Goal: Information Seeking & Learning: Learn about a topic

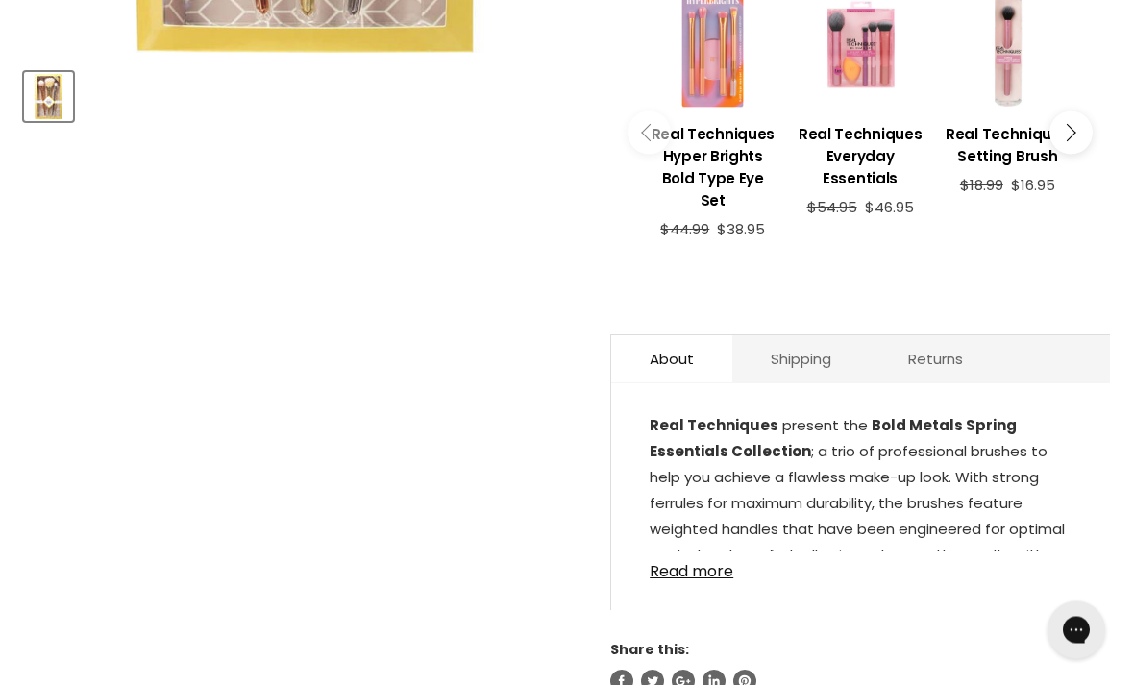
scroll to position [794, 0]
click at [727, 581] on link "Read more" at bounding box center [861, 566] width 422 height 29
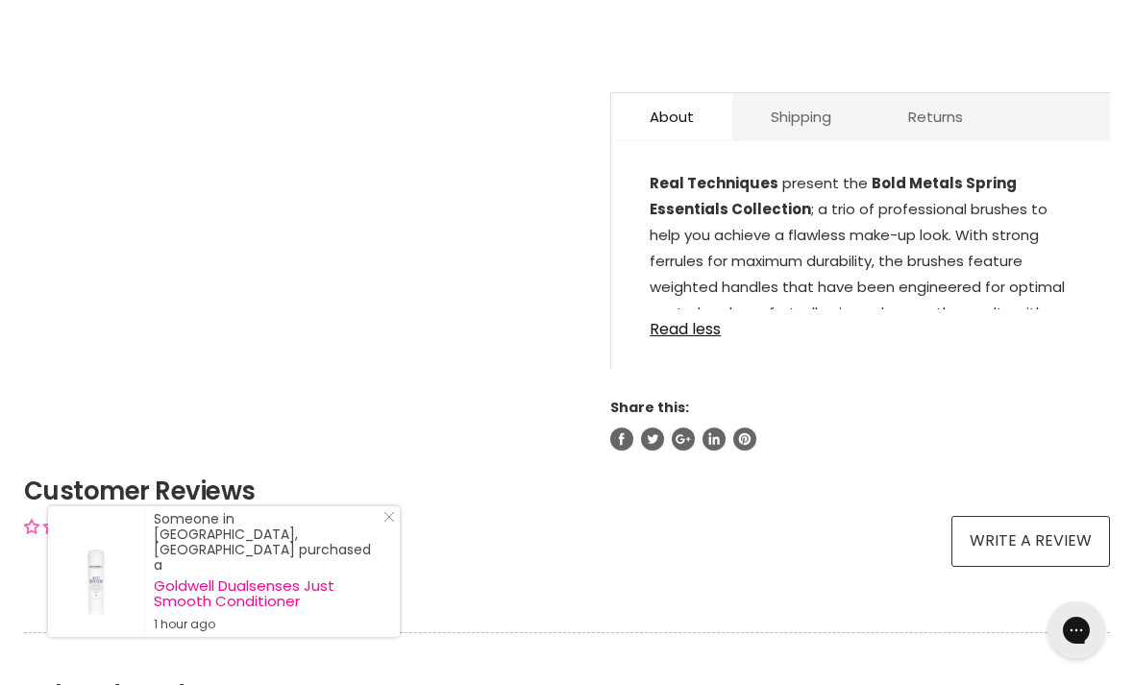
scroll to position [1063, 0]
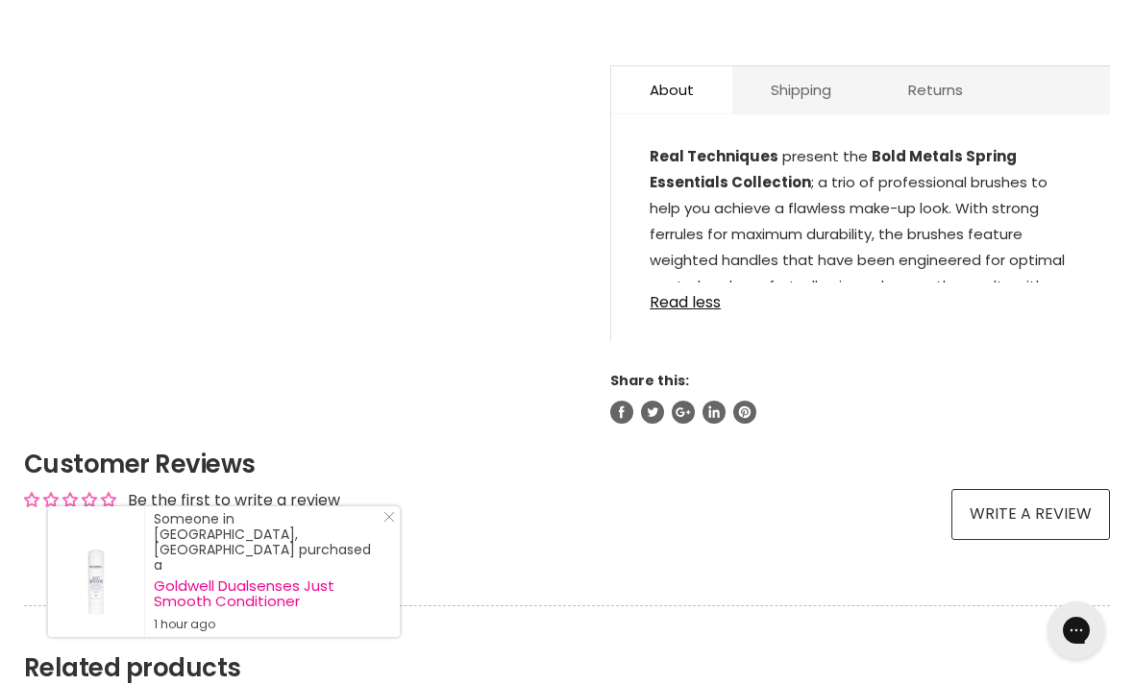
click at [700, 311] on link "Read less" at bounding box center [861, 297] width 422 height 29
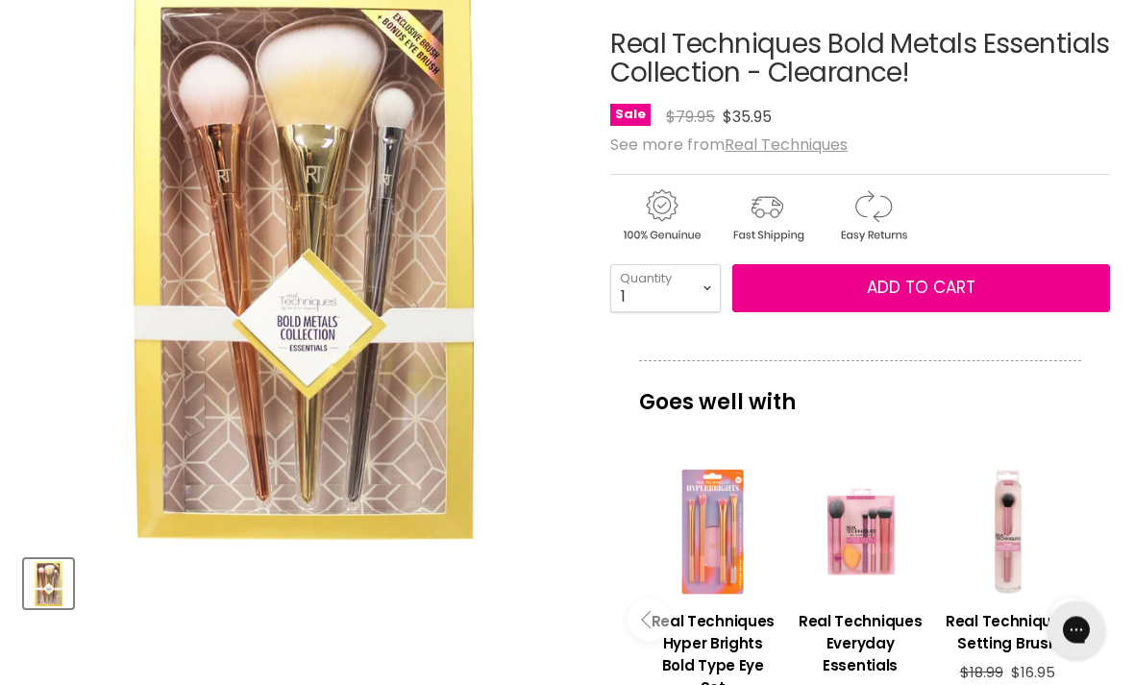
scroll to position [307, 0]
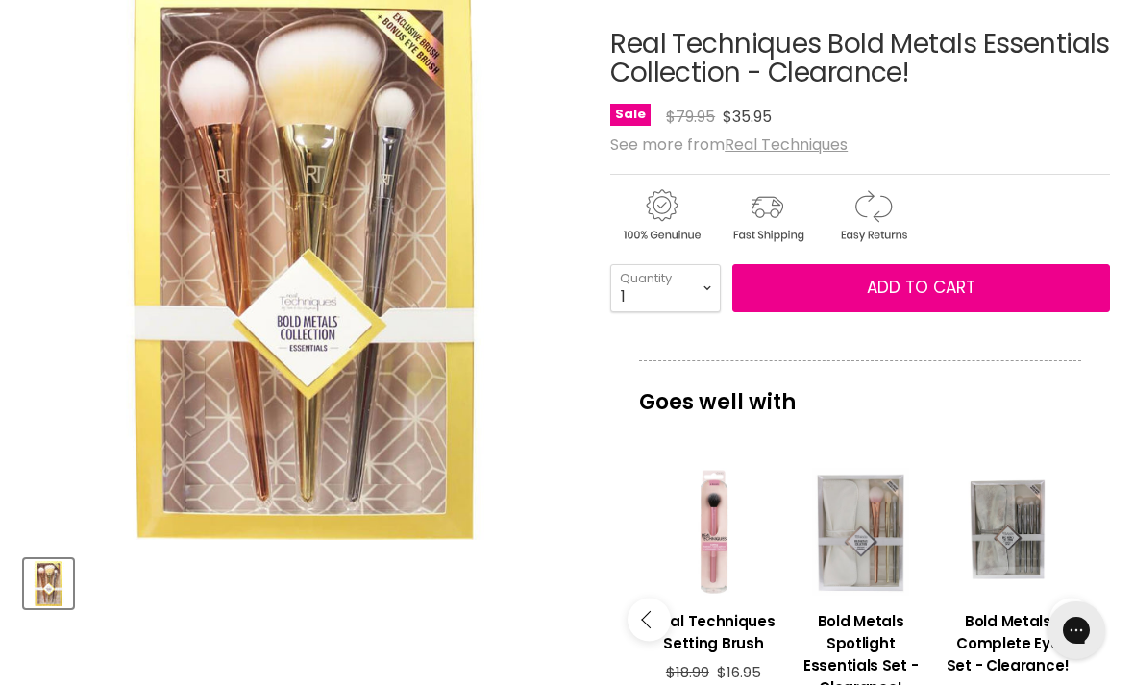
click at [1011, 654] on h3 "Bold Metals Complete Eye Set - Clearance!" at bounding box center [1008, 643] width 128 height 66
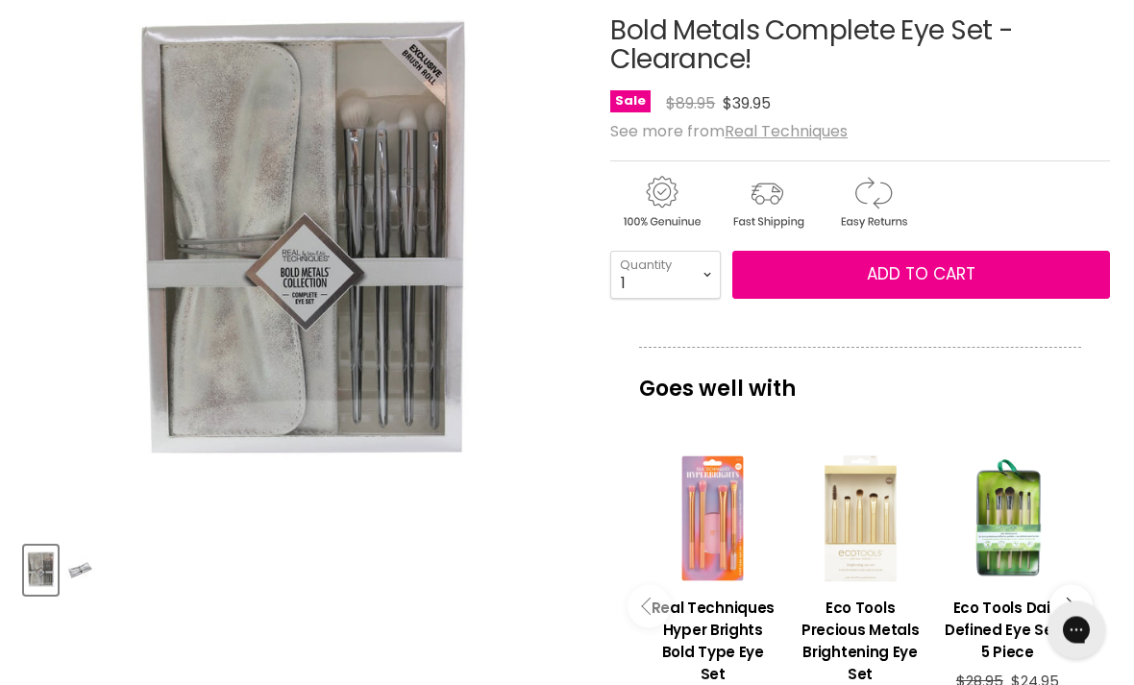
scroll to position [320, 0]
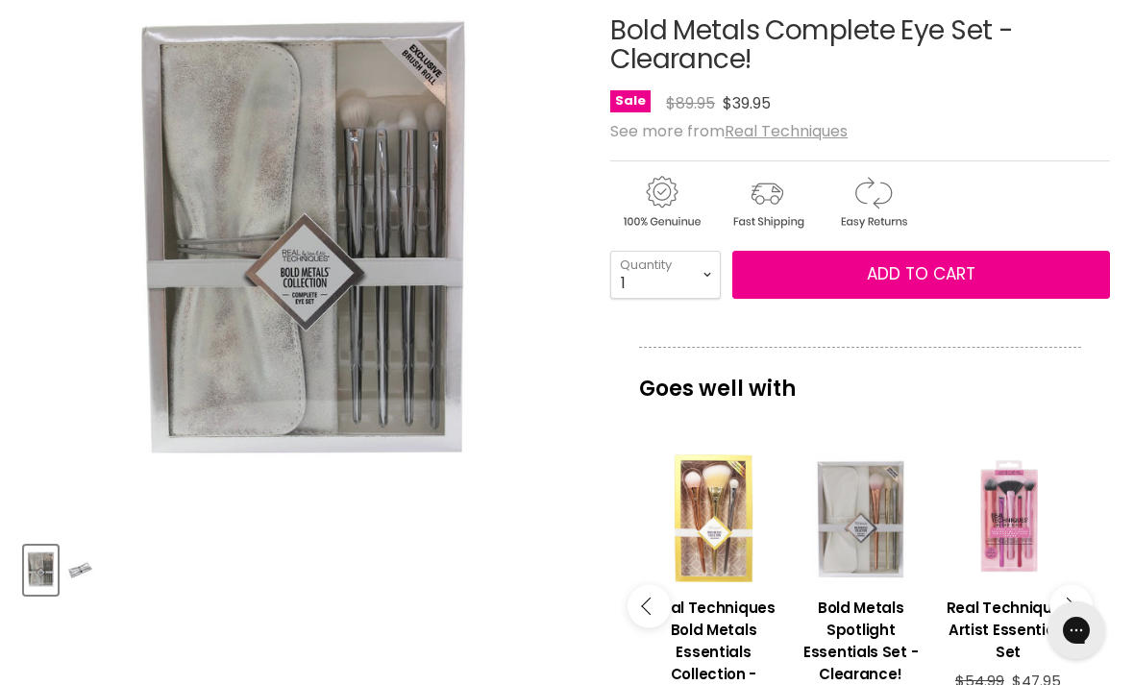
click at [866, 546] on div "Main content" at bounding box center [861, 519] width 128 height 128
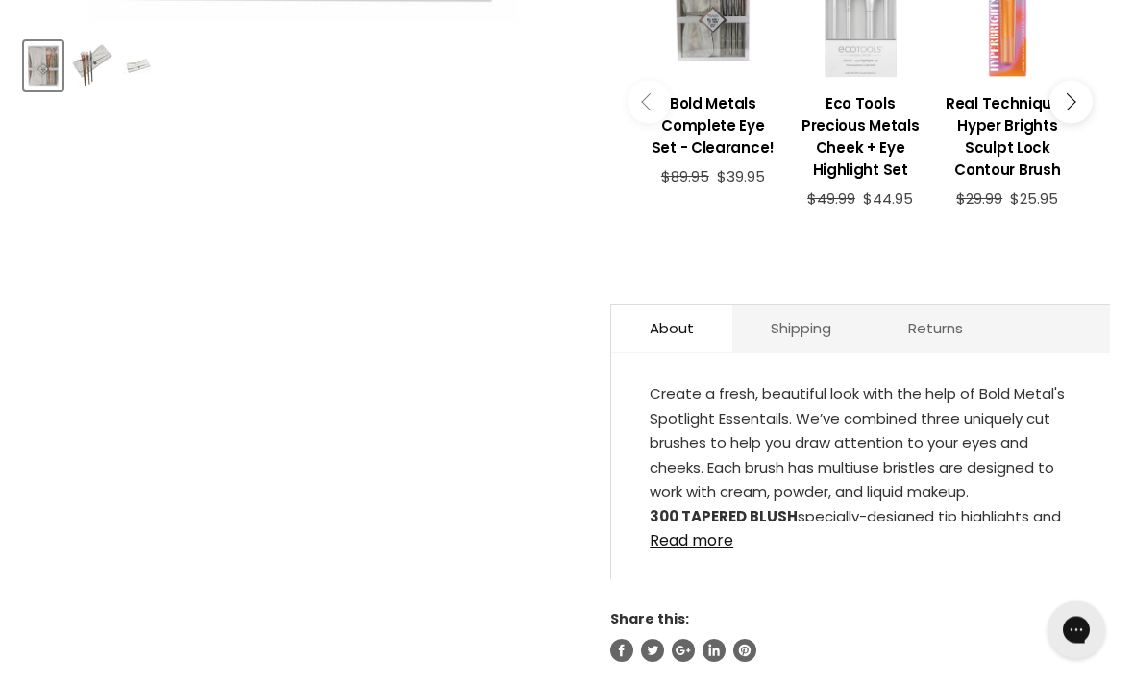
scroll to position [825, 0]
click at [727, 550] on link "Read more" at bounding box center [861, 535] width 422 height 29
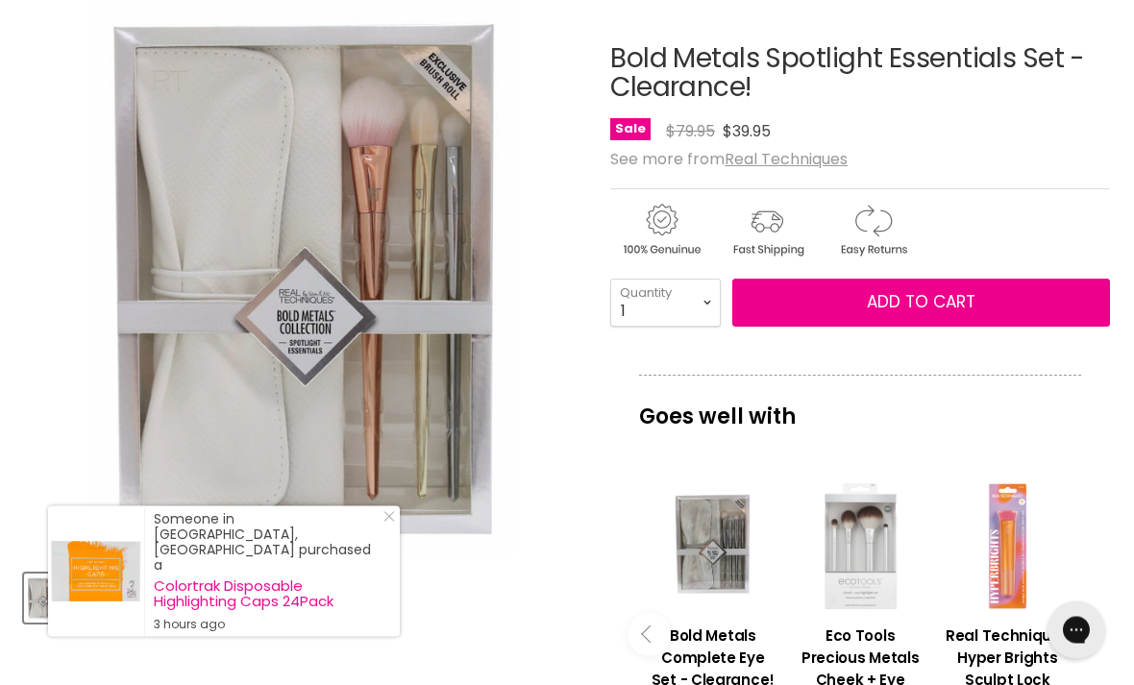
scroll to position [292, 0]
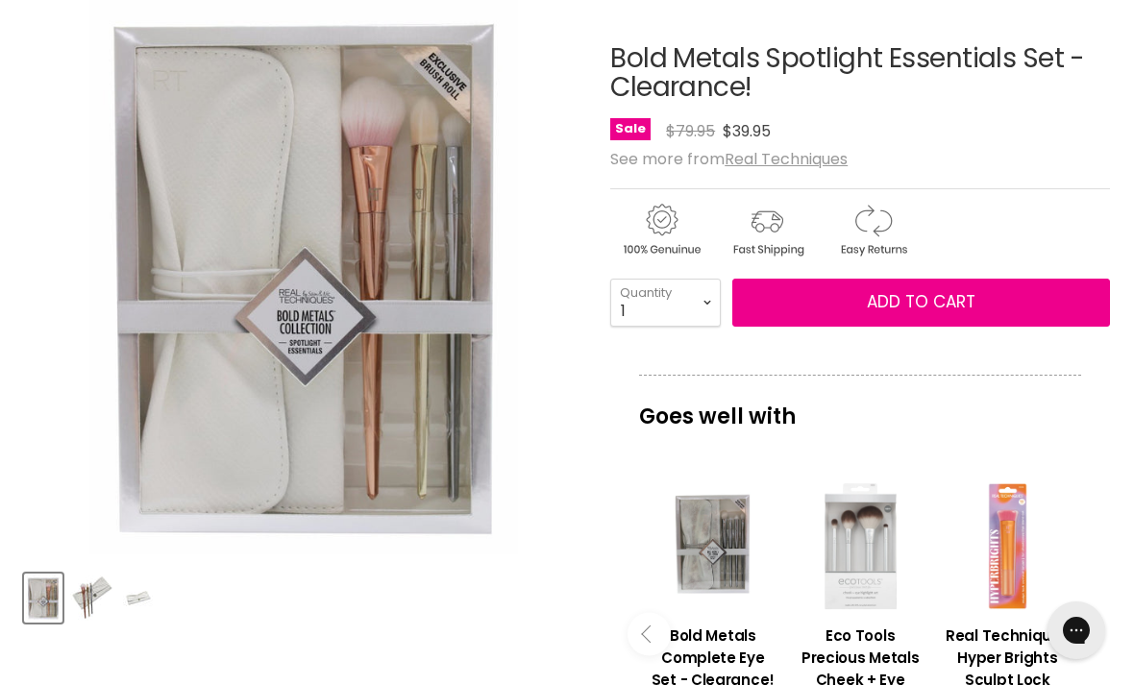
click at [112, 608] on img "Product thumbnails" at bounding box center [91, 598] width 43 height 45
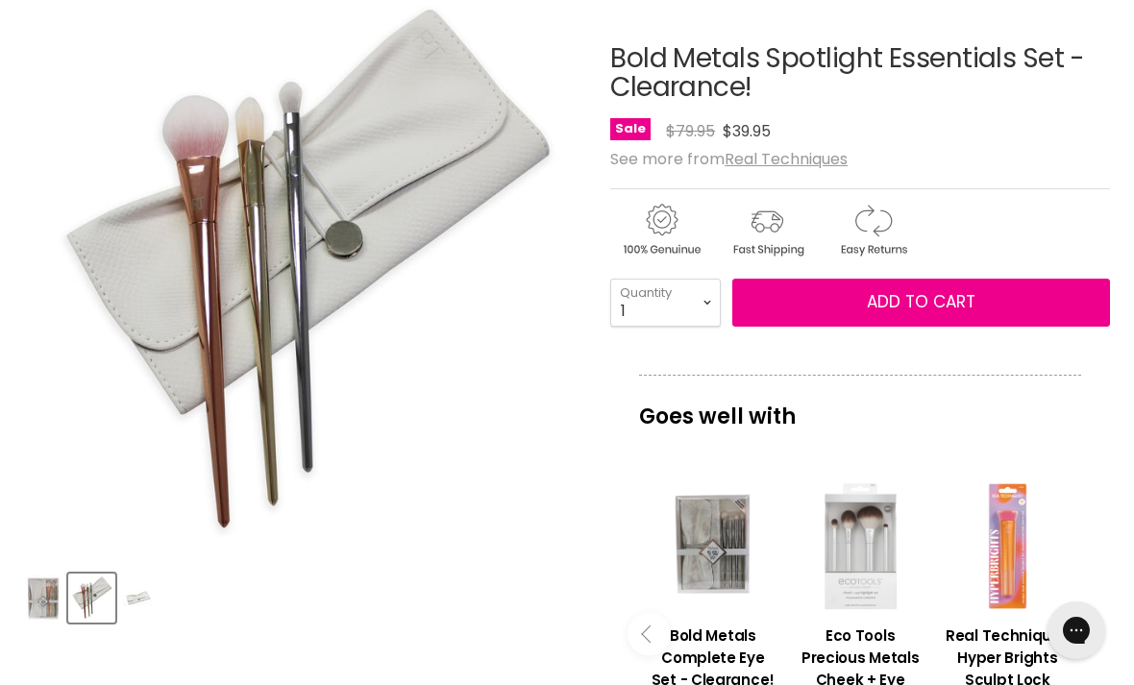
click at [151, 602] on img "Product thumbnails" at bounding box center [138, 598] width 30 height 45
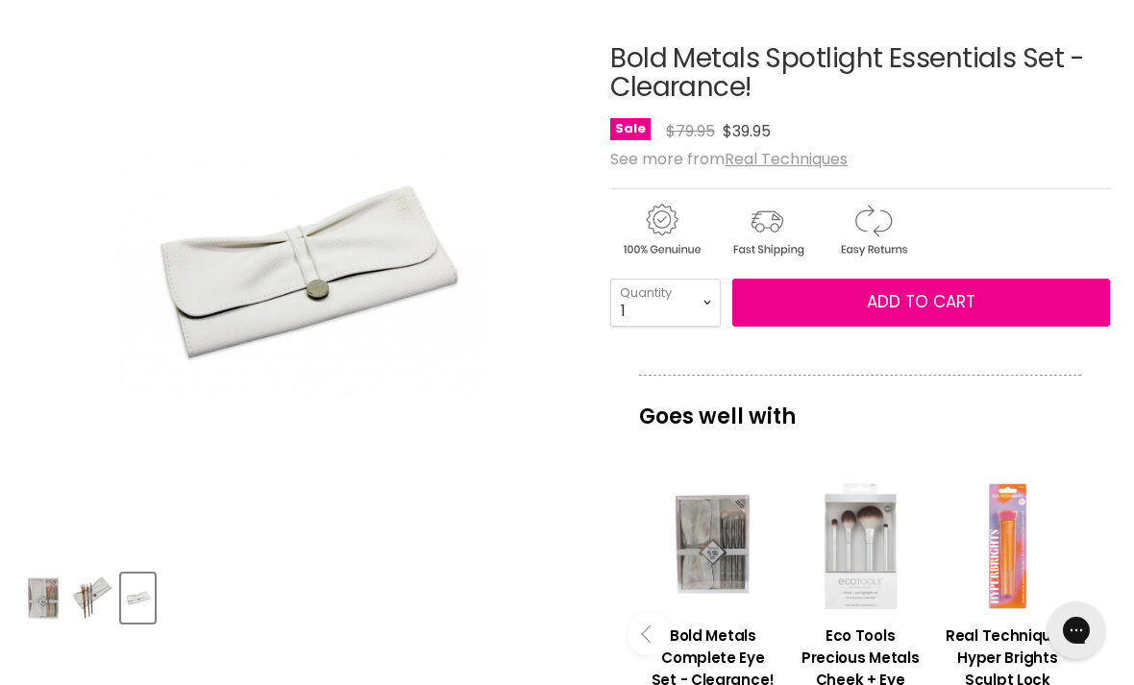
click at [733, 560] on div "Main content" at bounding box center [713, 547] width 128 height 128
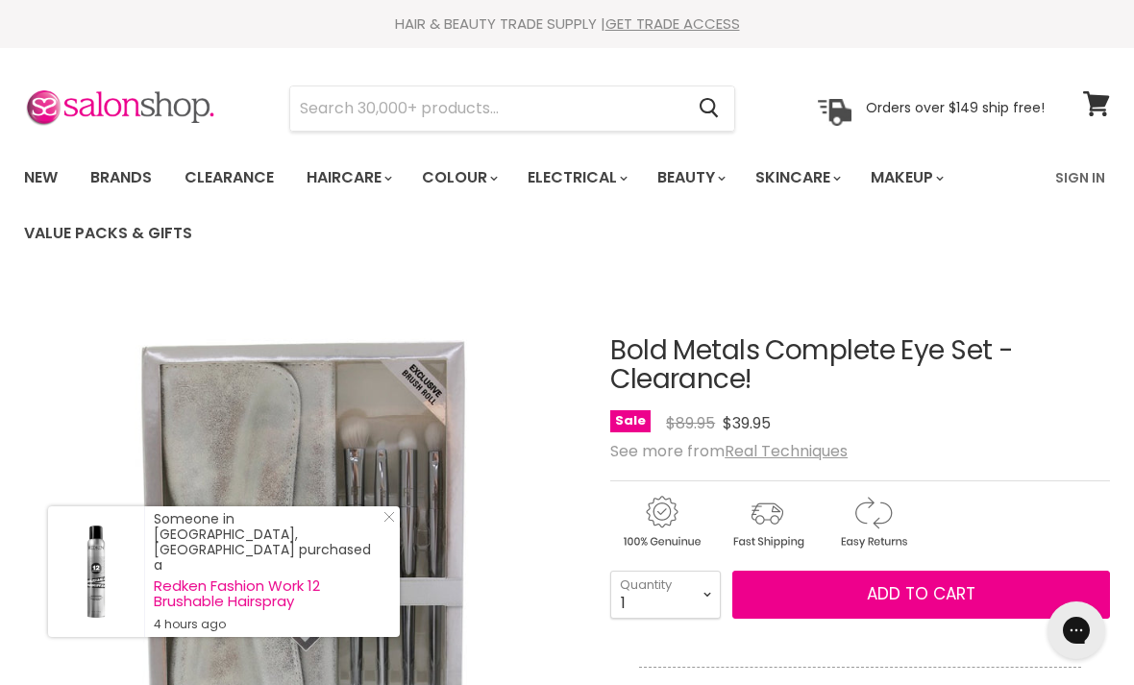
click at [564, 108] on input "Search" at bounding box center [486, 109] width 393 height 44
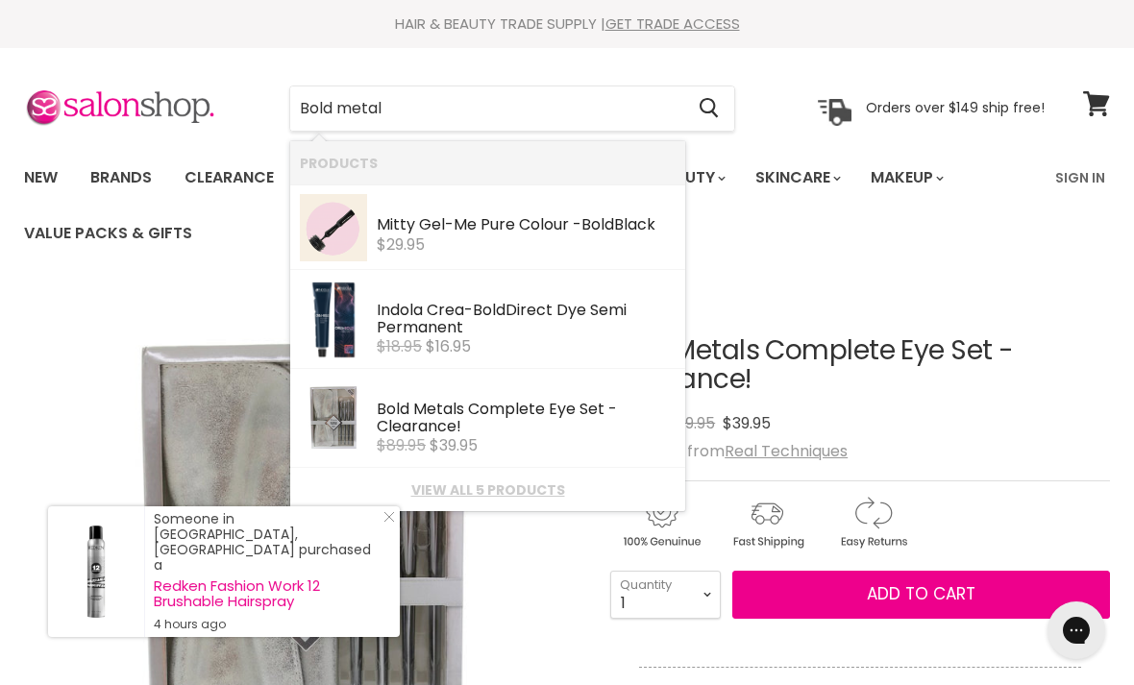
type input "Bold metals"
